Goal: Task Accomplishment & Management: Manage account settings

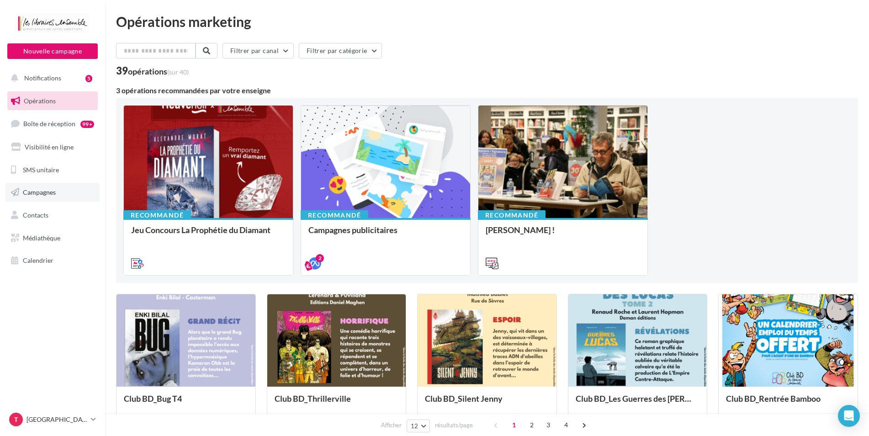
click at [40, 195] on span "Campagnes" at bounding box center [39, 192] width 33 height 8
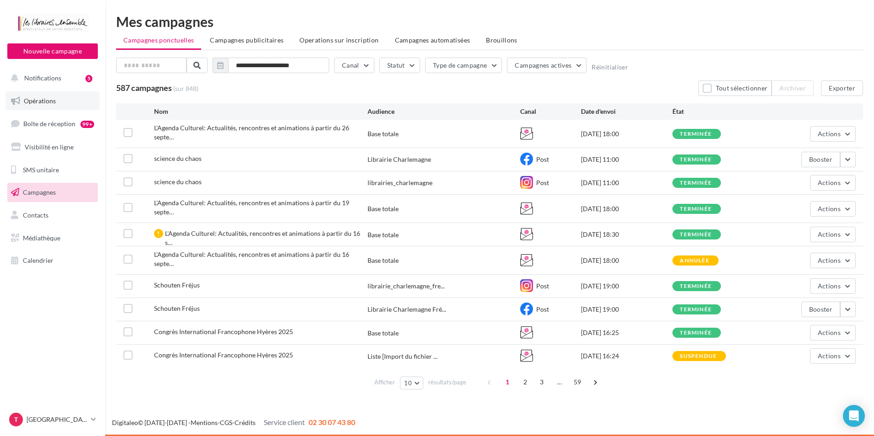
click at [50, 103] on span "Opérations" at bounding box center [40, 101] width 32 height 8
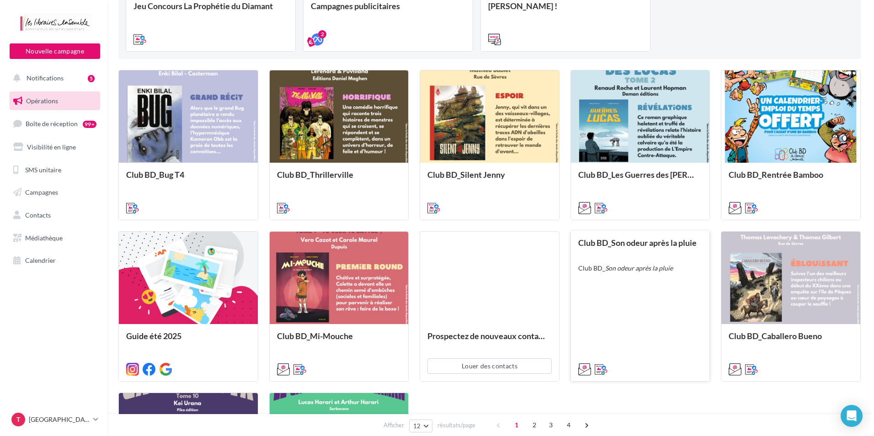
scroll to position [229, 0]
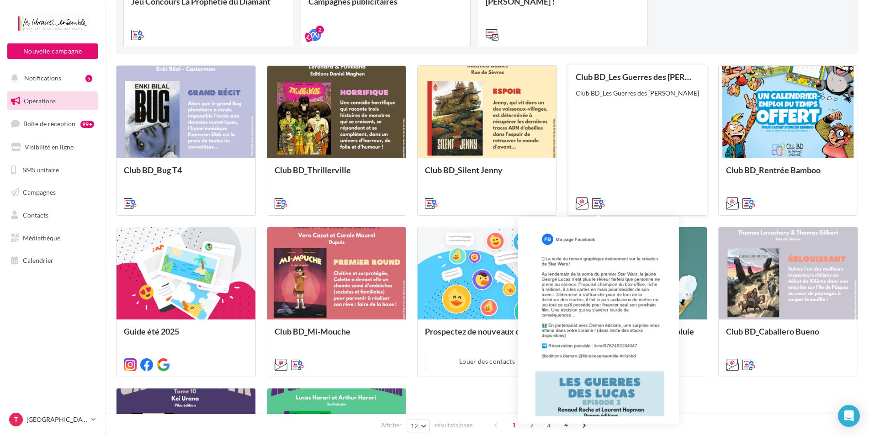
click at [595, 204] on icon at bounding box center [598, 203] width 13 height 13
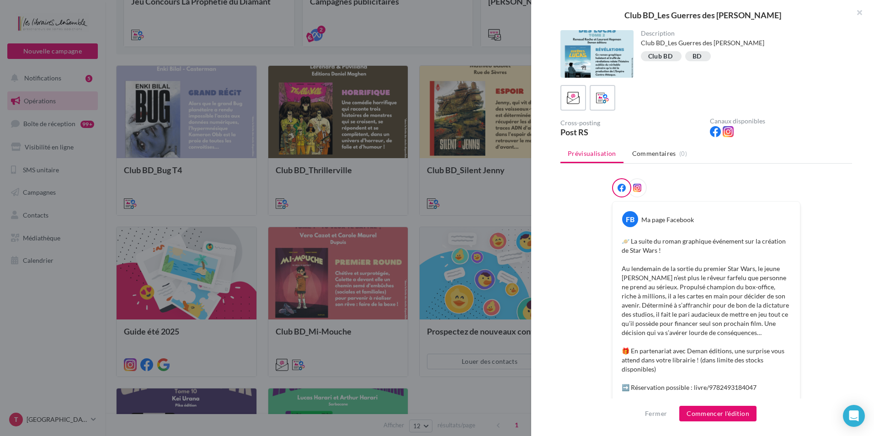
scroll to position [215, 0]
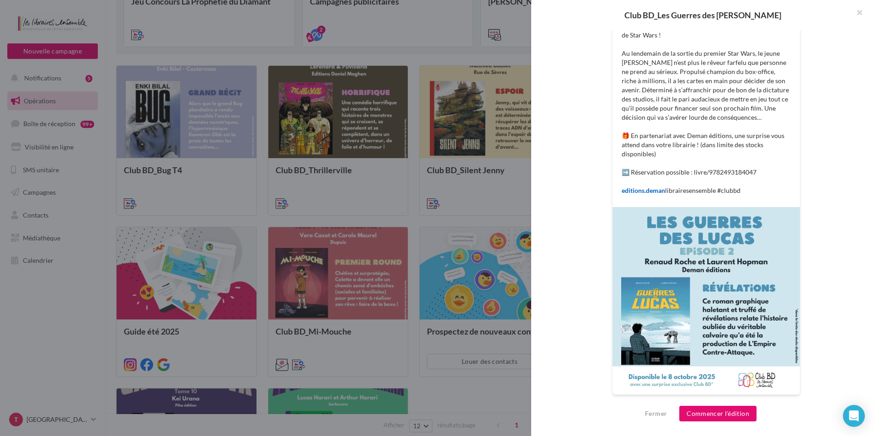
click at [703, 232] on img at bounding box center [706, 300] width 187 height 187
click at [660, 416] on button "Fermer" at bounding box center [655, 413] width 29 height 11
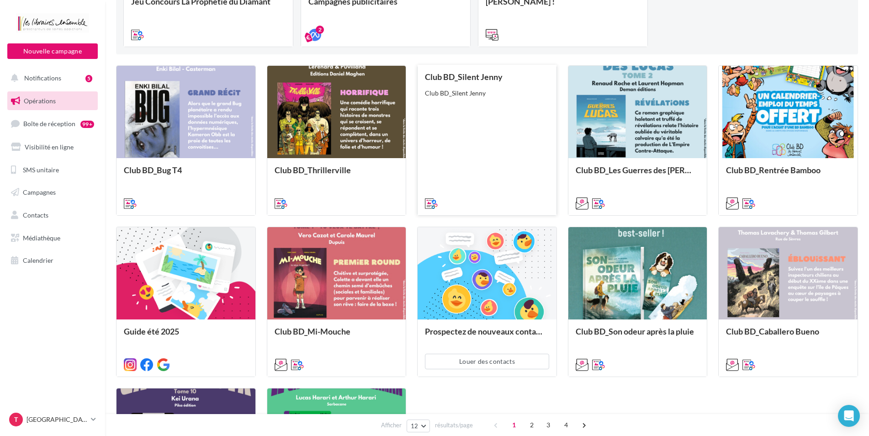
click at [526, 134] on div "Club BD_Silent Jenny Club BD_Silent Jenny" at bounding box center [487, 139] width 124 height 135
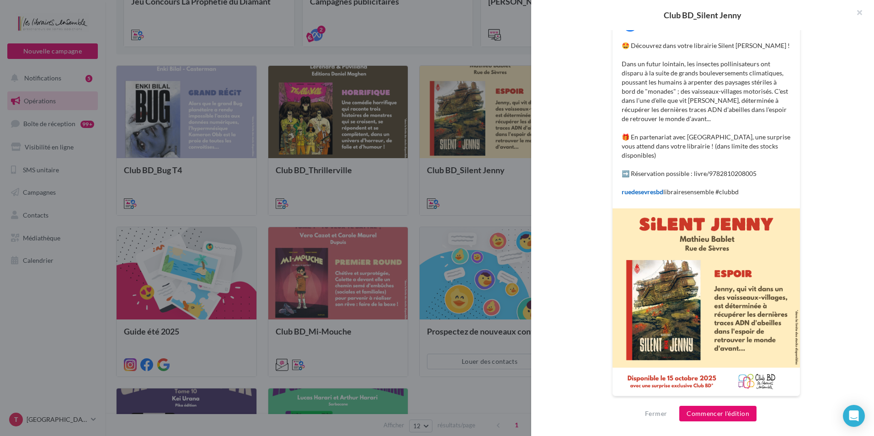
scroll to position [206, 0]
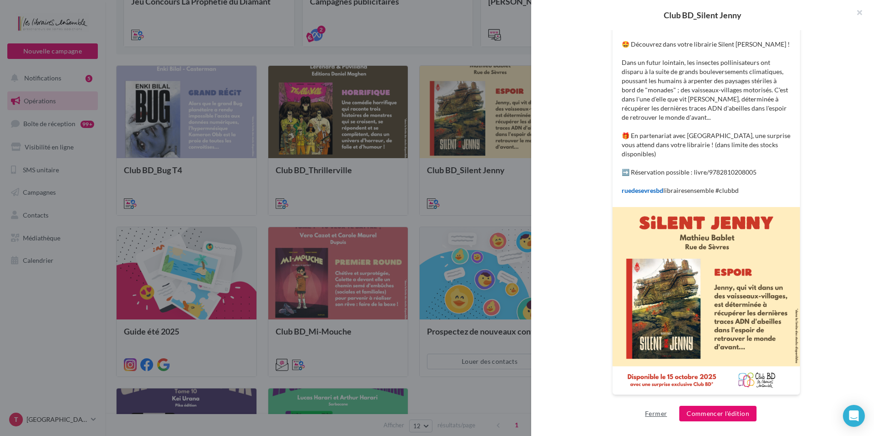
drag, startPoint x: 653, startPoint y: 414, endPoint x: 522, endPoint y: 342, distance: 149.5
click at [653, 414] on button "Fermer" at bounding box center [655, 413] width 29 height 11
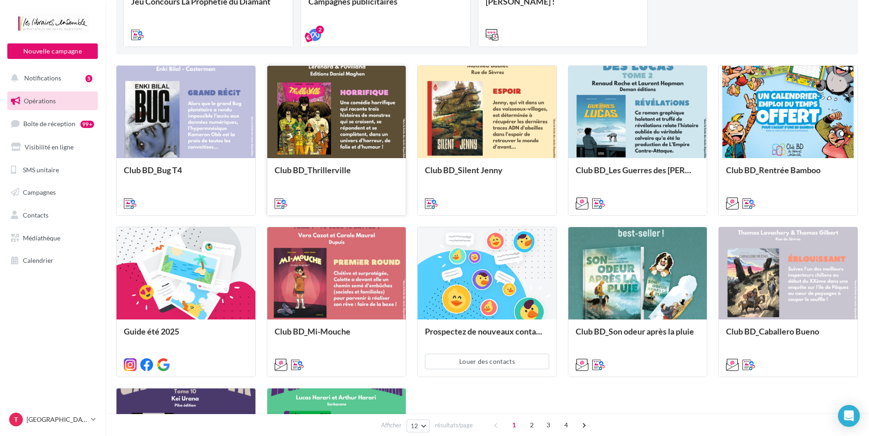
click at [401, 132] on div at bounding box center [336, 112] width 139 height 93
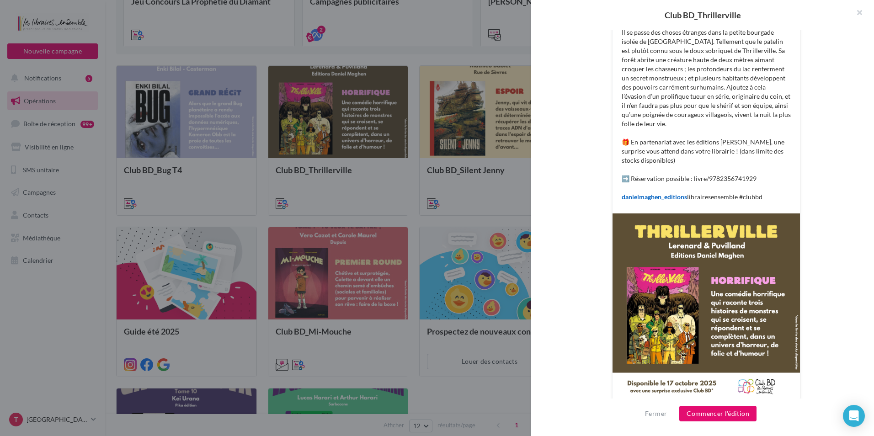
scroll to position [243, 0]
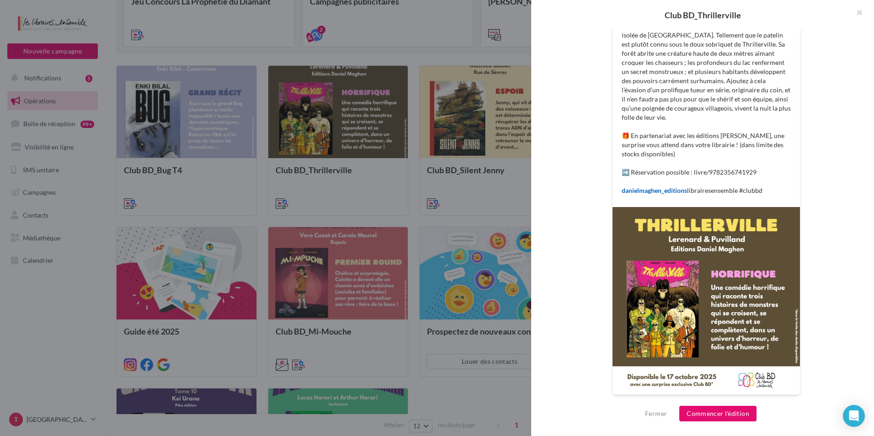
click at [692, 290] on img at bounding box center [706, 300] width 187 height 187
click at [556, 165] on div "Description Non renseignée Club BD BD Cross-posting Post RS Canaux disponibles …" at bounding box center [706, 218] width 350 height 377
click at [664, 413] on button "Fermer" at bounding box center [655, 413] width 29 height 11
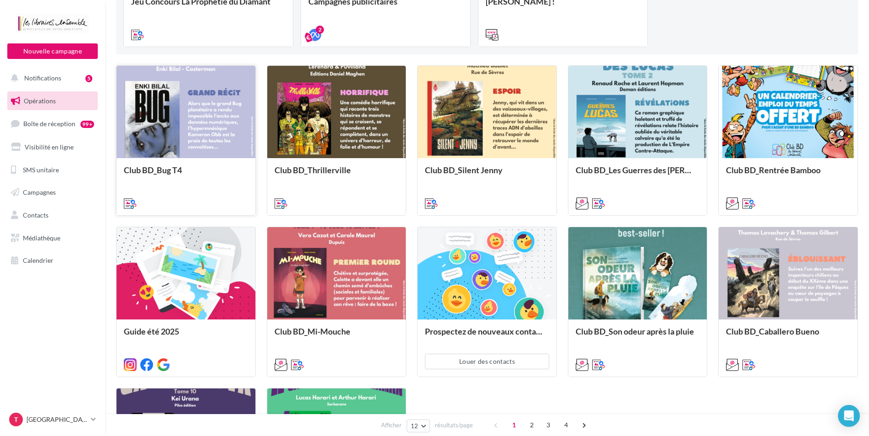
click at [193, 138] on div at bounding box center [186, 112] width 139 height 93
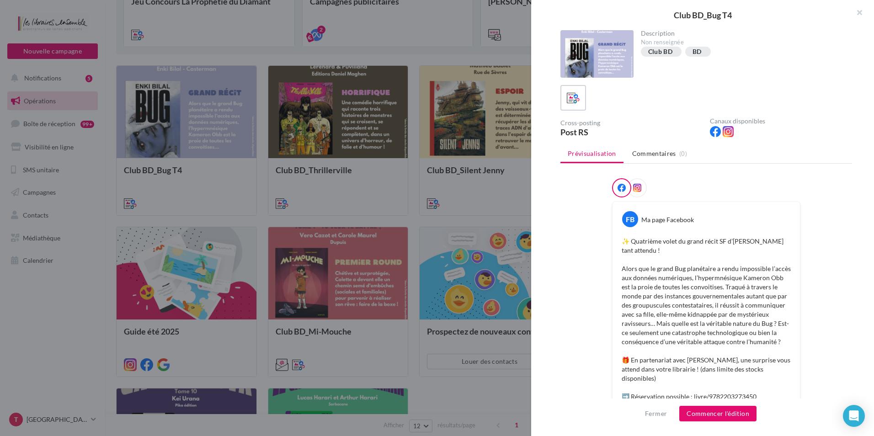
scroll to position [122, 0]
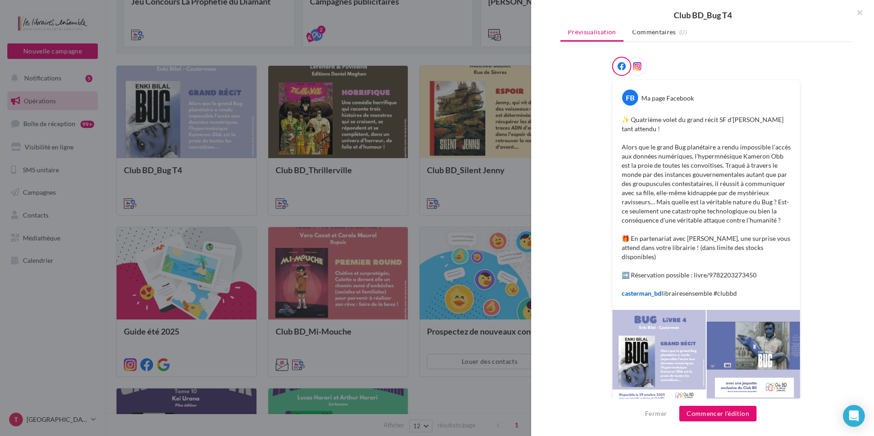
drag, startPoint x: 679, startPoint y: 337, endPoint x: 662, endPoint y: 368, distance: 35.2
click at [662, 368] on div at bounding box center [659, 357] width 93 height 94
click at [662, 366] on div at bounding box center [659, 357] width 93 height 94
click at [751, 344] on div at bounding box center [753, 357] width 93 height 94
drag, startPoint x: 751, startPoint y: 344, endPoint x: 639, endPoint y: 353, distance: 113.2
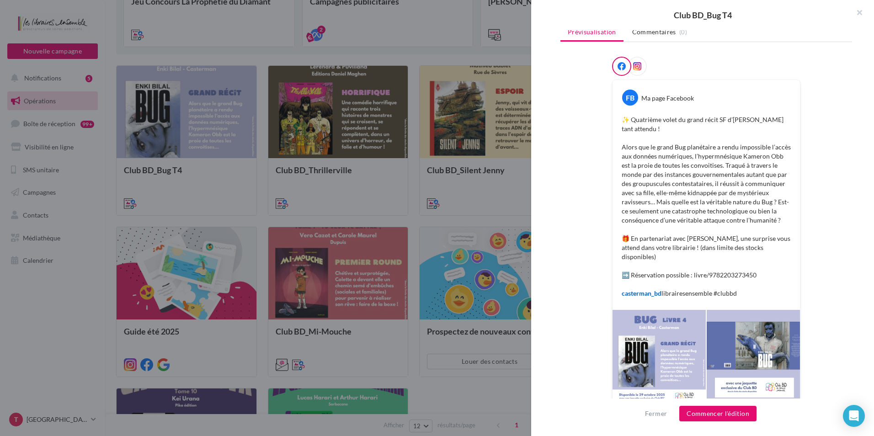
click at [639, 353] on div at bounding box center [659, 357] width 93 height 94
click at [721, 411] on button "Commencer l'édition" at bounding box center [717, 414] width 77 height 16
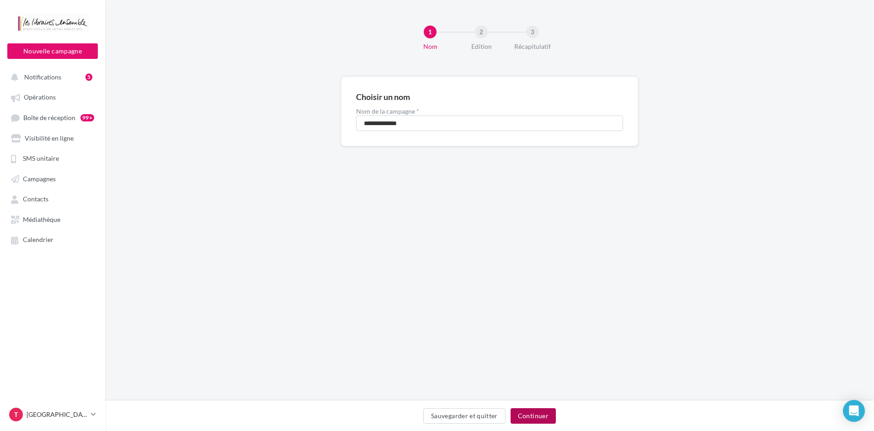
click at [525, 415] on button "Continuer" at bounding box center [533, 417] width 45 height 16
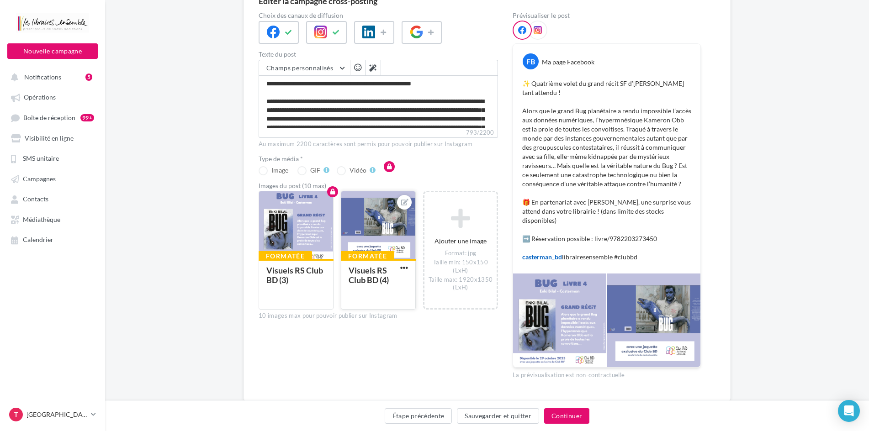
scroll to position [111, 0]
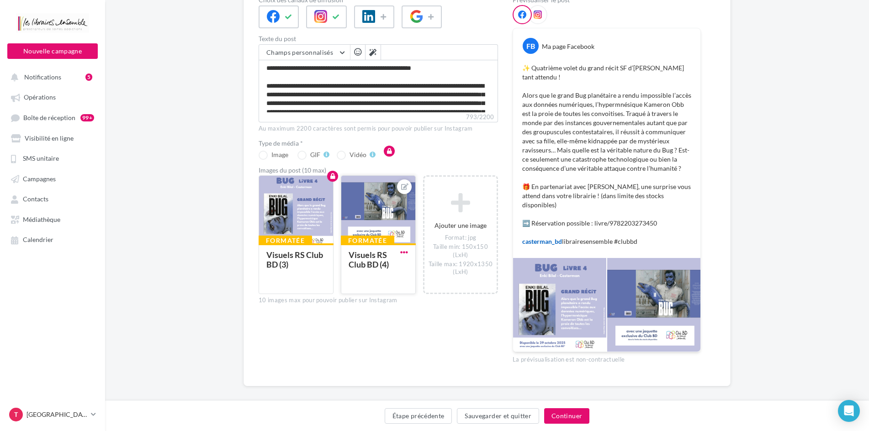
click at [403, 250] on span "button" at bounding box center [404, 253] width 8 height 8
click at [563, 301] on div at bounding box center [559, 305] width 93 height 94
click at [641, 288] on div at bounding box center [653, 305] width 93 height 94
click at [781, 249] on div "Editer la campagne cross-posting Choix des canaux de diffusion Texte du post Ch…" at bounding box center [487, 191] width 764 height 450
click at [405, 250] on span "button" at bounding box center [404, 253] width 8 height 8
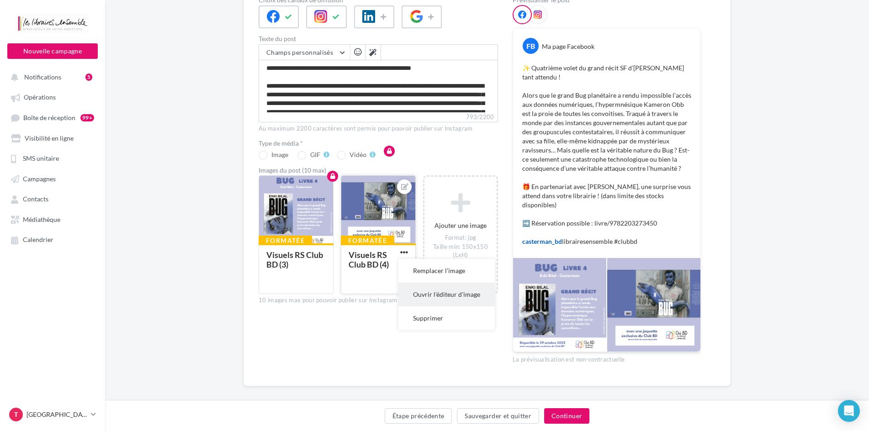
click at [439, 298] on button "Ouvrir l'éditeur d'image" at bounding box center [447, 295] width 96 height 24
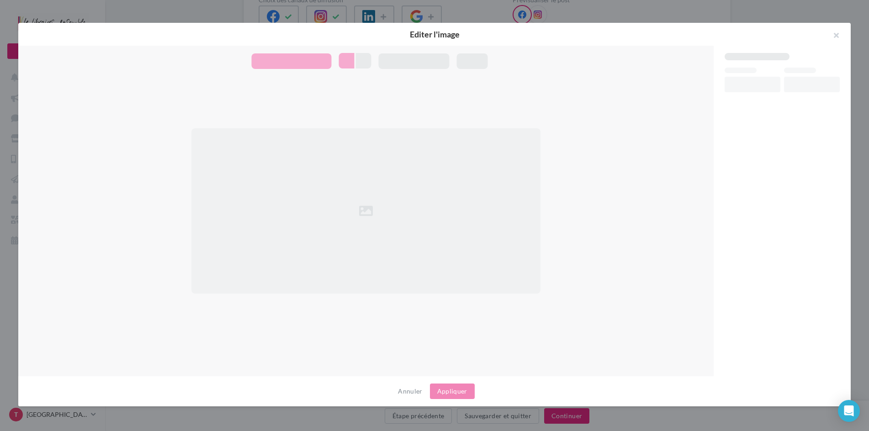
scroll to position [106, 0]
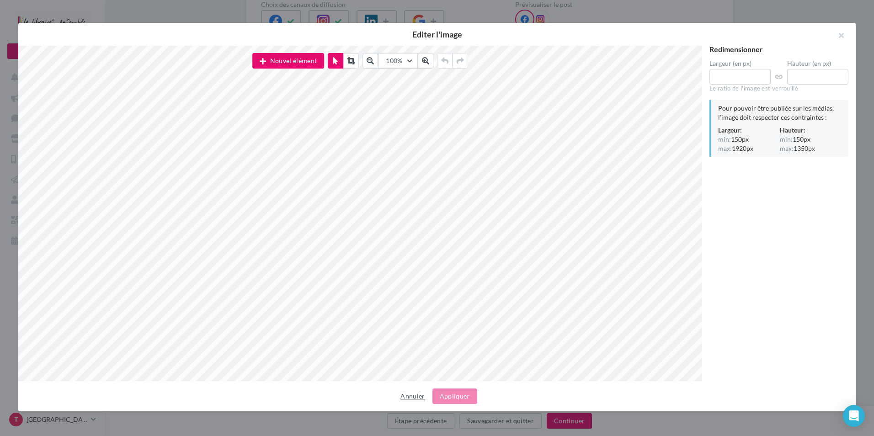
click at [417, 397] on button "Annuler" at bounding box center [413, 396] width 32 height 11
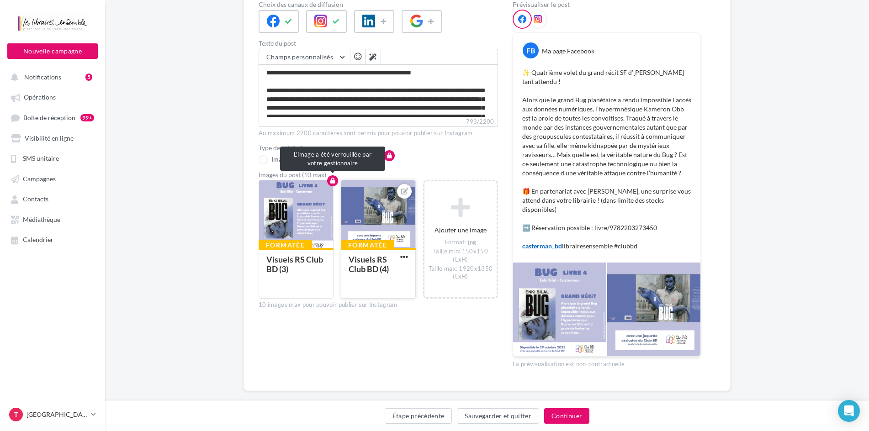
click at [288, 221] on div at bounding box center [296, 215] width 74 height 69
click at [792, 168] on div "Editer la campagne cross-posting Choix des canaux de diffusion Texte du post Ch…" at bounding box center [487, 196] width 764 height 450
click at [482, 417] on button "Sauvegarder et quitter" at bounding box center [498, 417] width 82 height 16
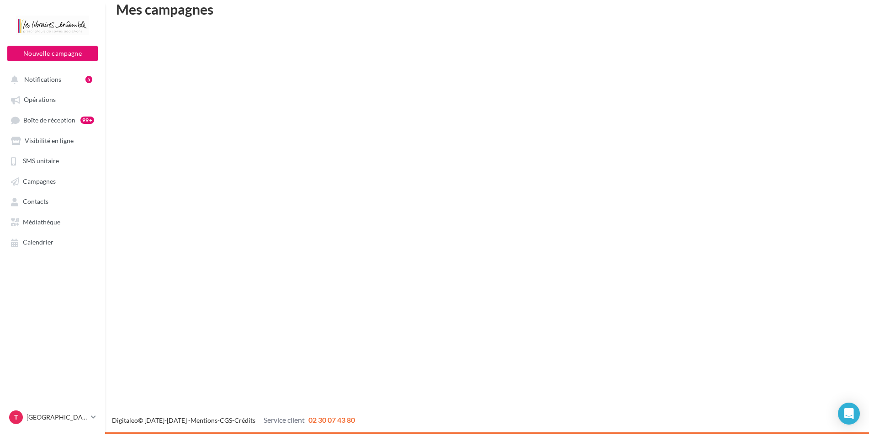
scroll to position [15, 0]
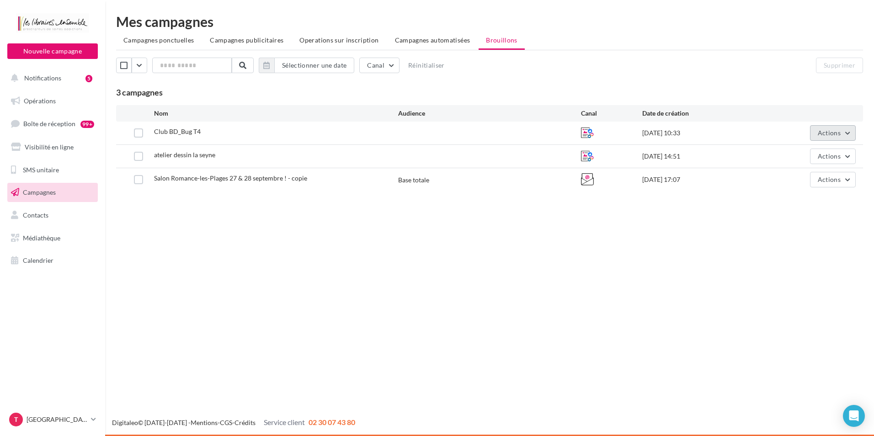
click at [839, 134] on span "Actions" at bounding box center [829, 133] width 23 height 8
click at [810, 220] on button "Supprimer" at bounding box center [809, 226] width 91 height 24
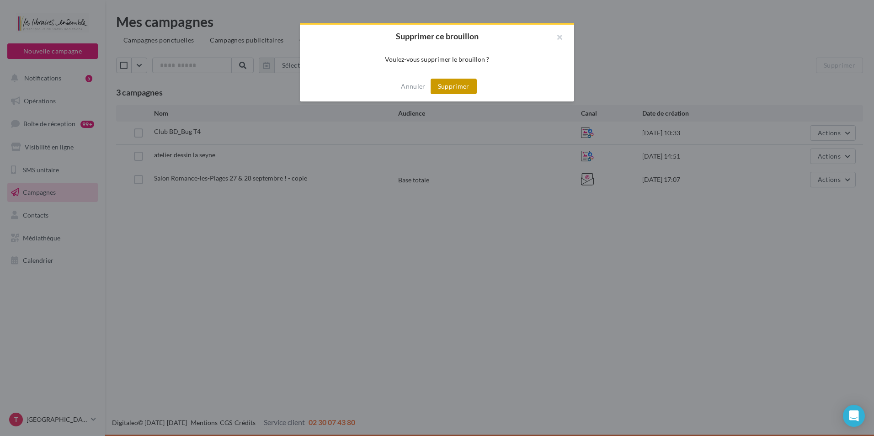
click at [454, 88] on button "Supprimer" at bounding box center [454, 87] width 46 height 16
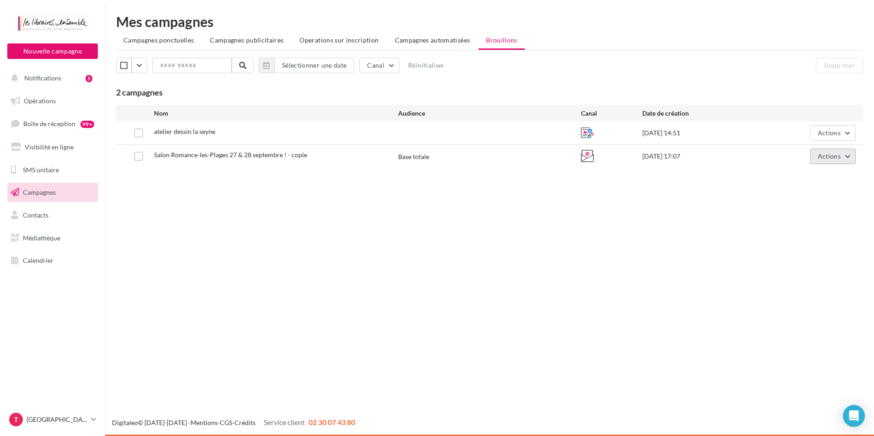
click at [847, 158] on button "Actions" at bounding box center [833, 157] width 46 height 16
click at [799, 248] on button "Supprimer" at bounding box center [809, 249] width 91 height 24
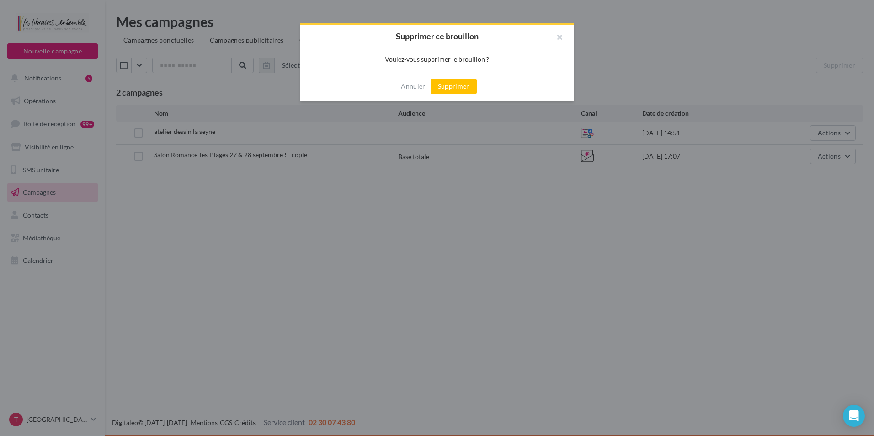
click at [518, 225] on div at bounding box center [437, 218] width 874 height 436
